Goal: Transaction & Acquisition: Obtain resource

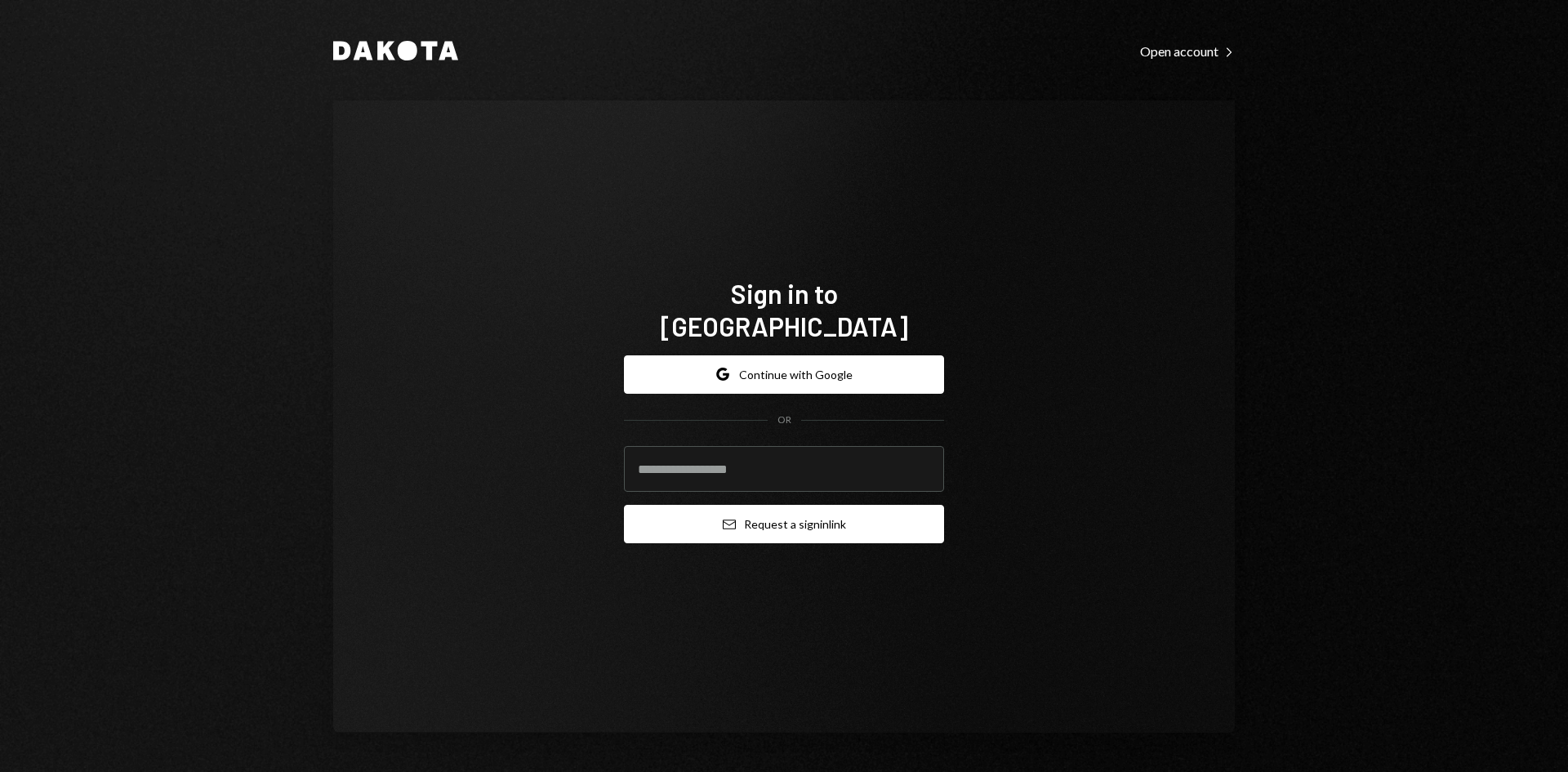
click at [775, 517] on button "Email Request a sign in link" at bounding box center [783, 523] width 320 height 38
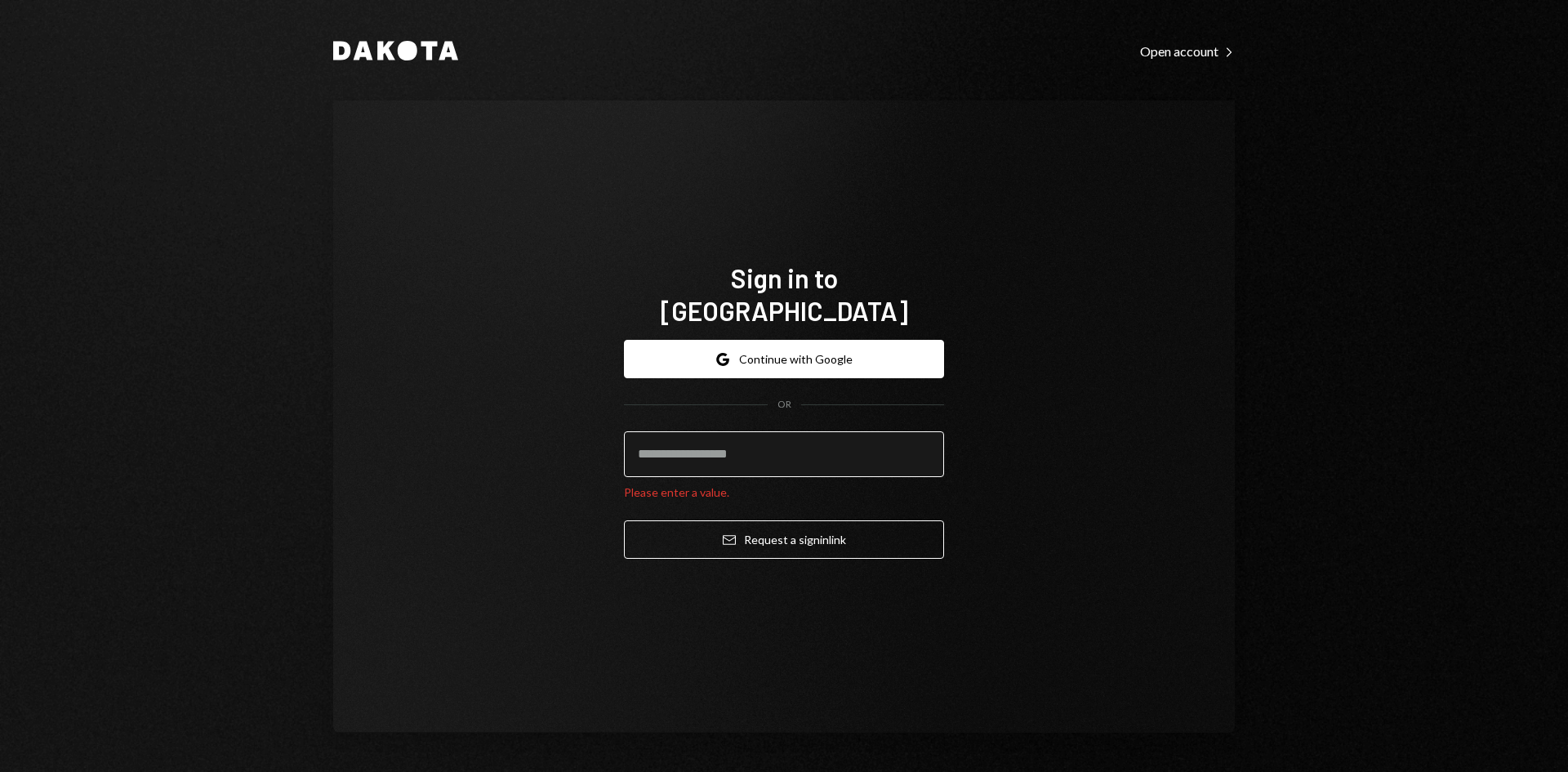
click at [670, 435] on input "email" at bounding box center [783, 454] width 320 height 46
type input "**********"
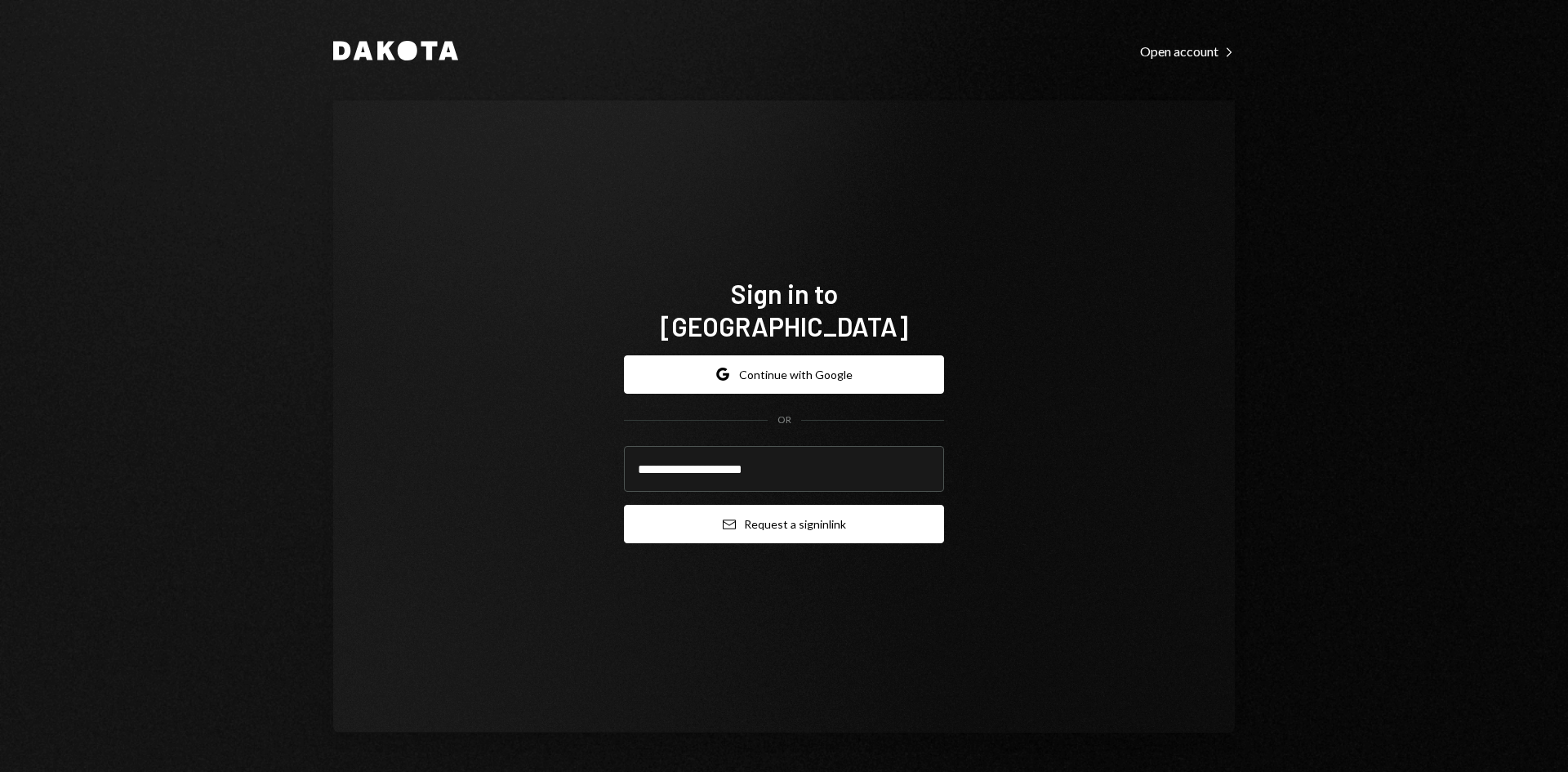
click at [812, 505] on button "Email Request a sign in link" at bounding box center [783, 523] width 320 height 38
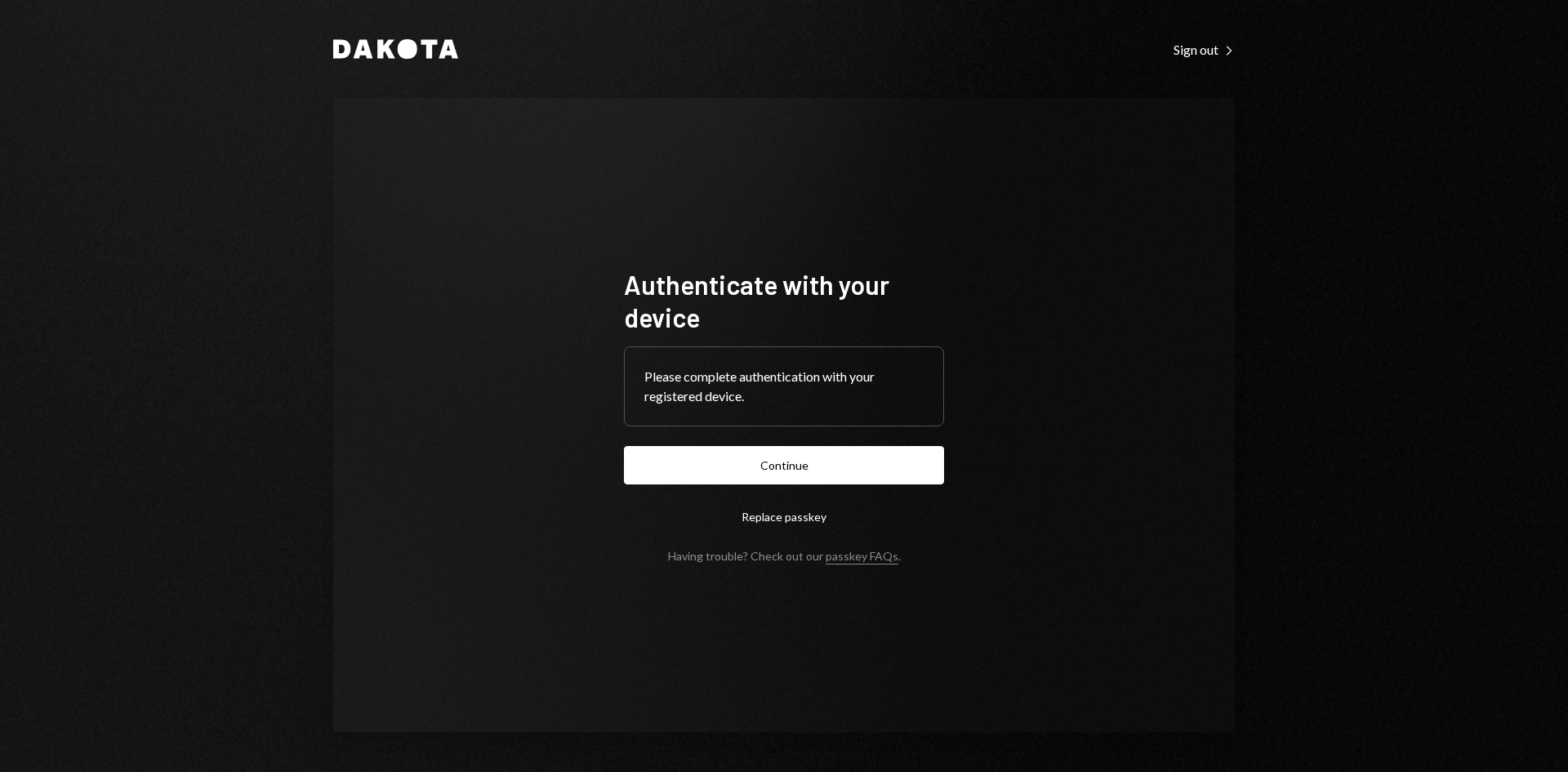
click at [809, 468] on button "Continue" at bounding box center [783, 465] width 320 height 38
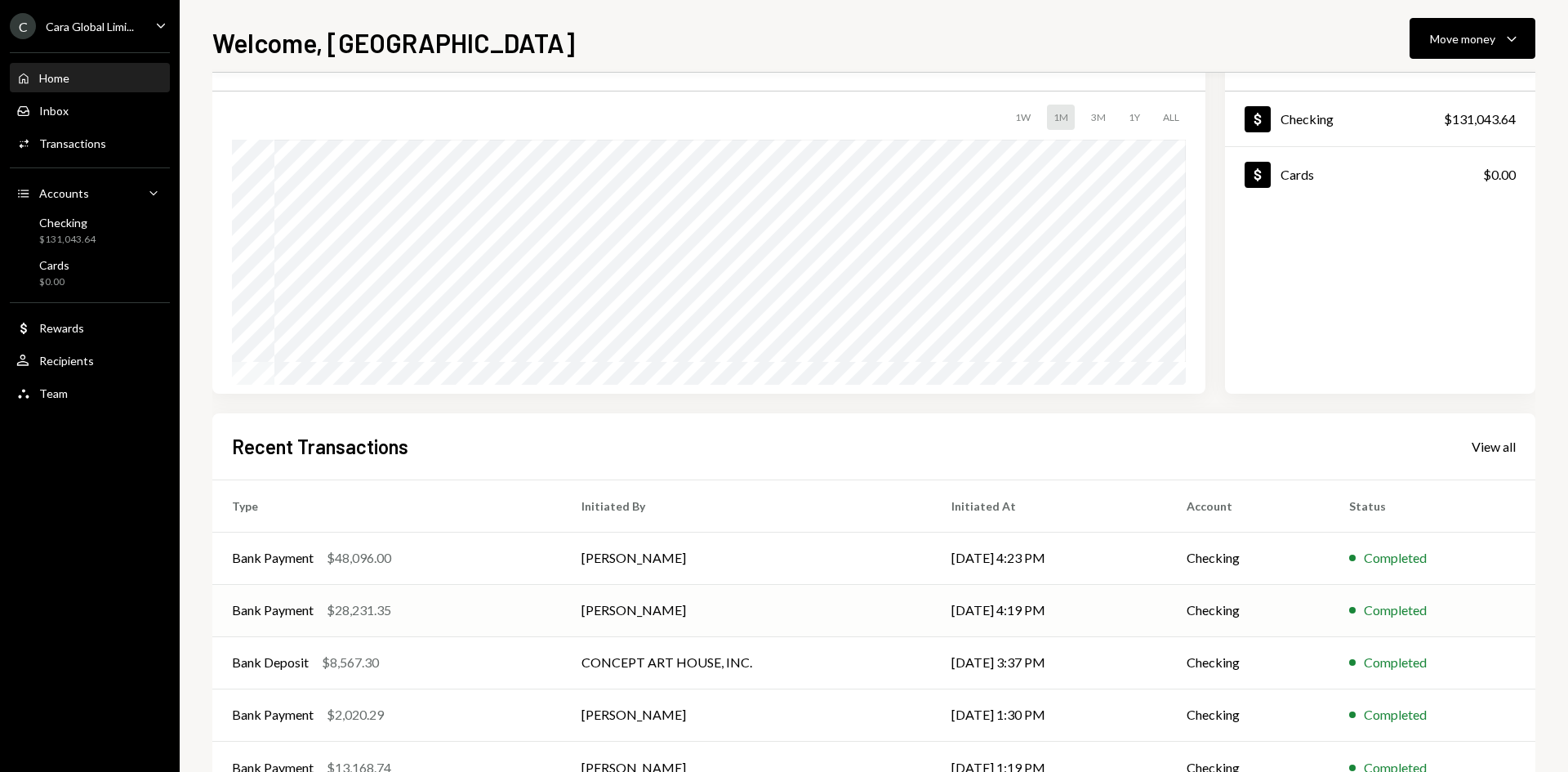
scroll to position [135, 0]
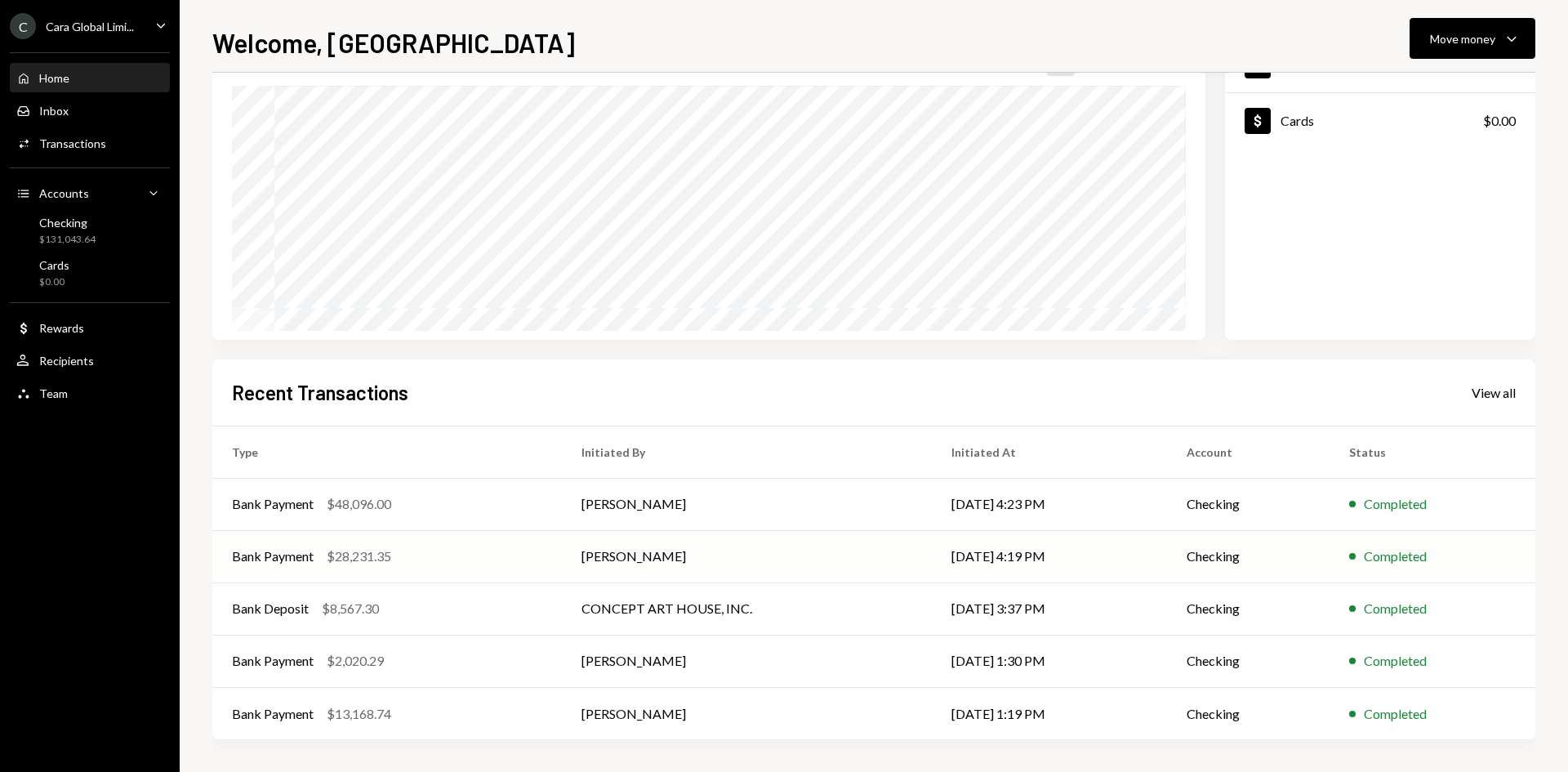
click at [394, 560] on div "Bank Payment $28,231.35" at bounding box center [387, 556] width 310 height 20
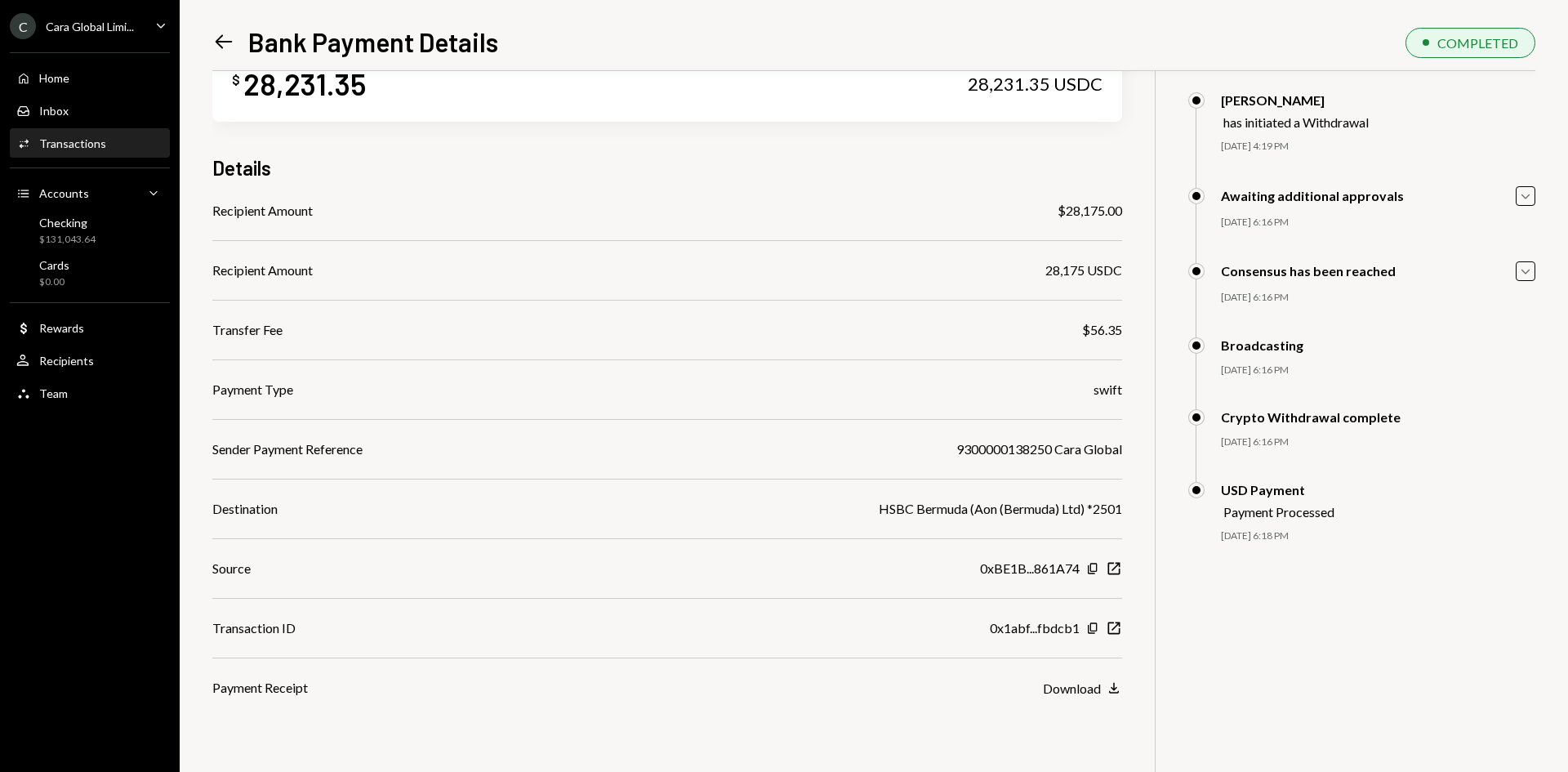
scroll to position [71, 0]
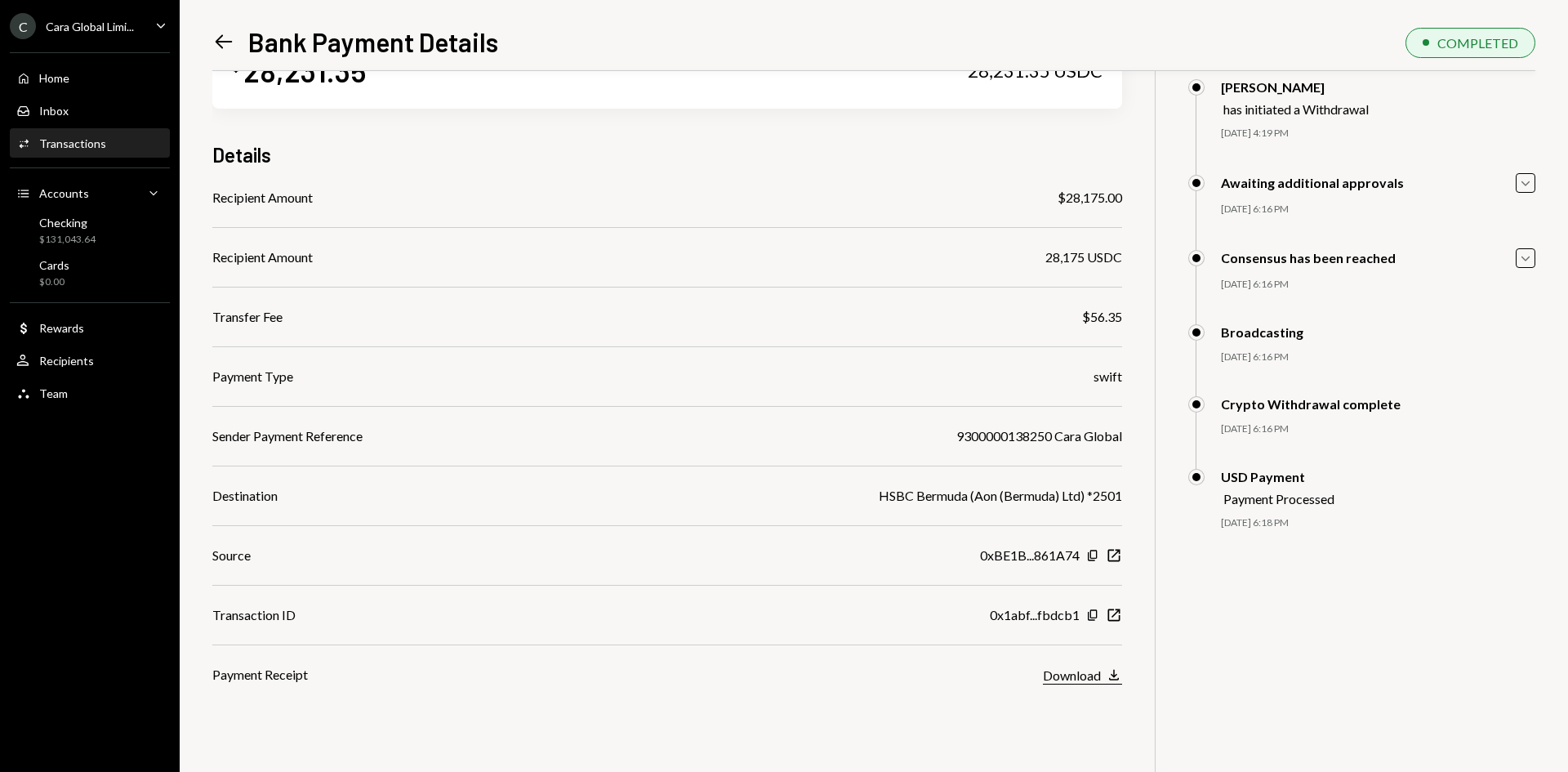
click at [1084, 673] on div "Download" at bounding box center [1072, 675] width 58 height 15
